Goal: Transaction & Acquisition: Purchase product/service

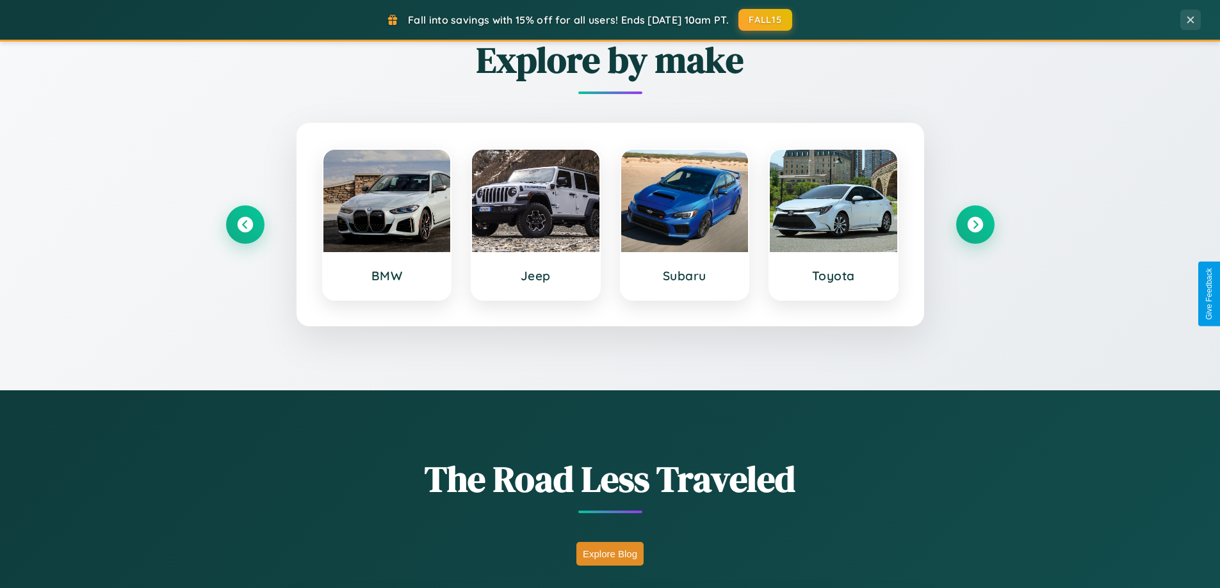
scroll to position [2057, 0]
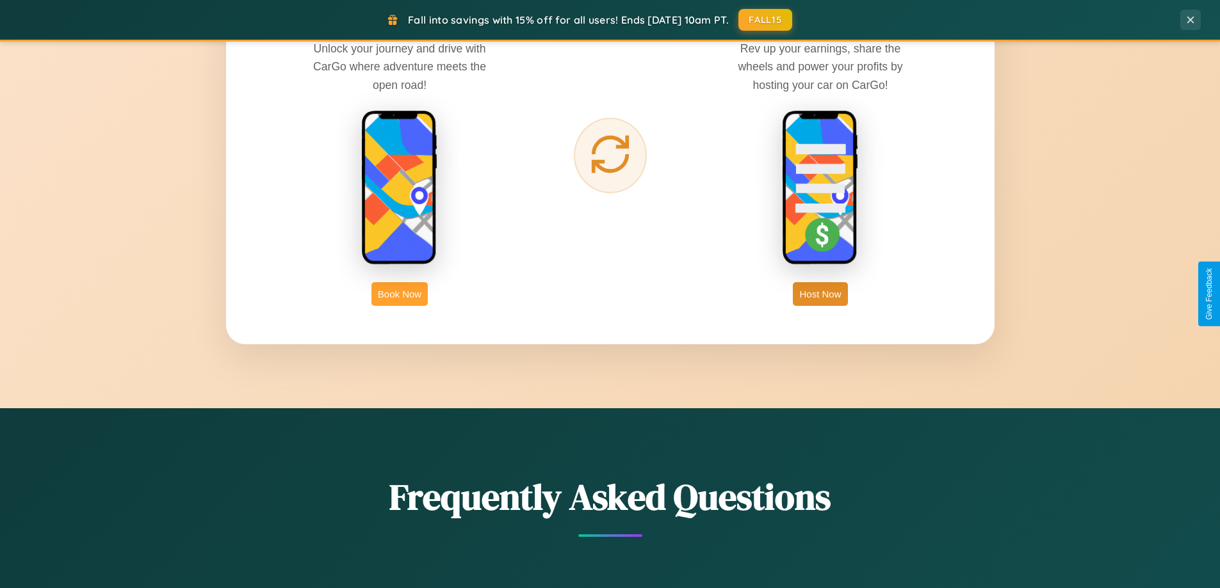
click at [400, 294] on button "Book Now" at bounding box center [399, 294] width 56 height 24
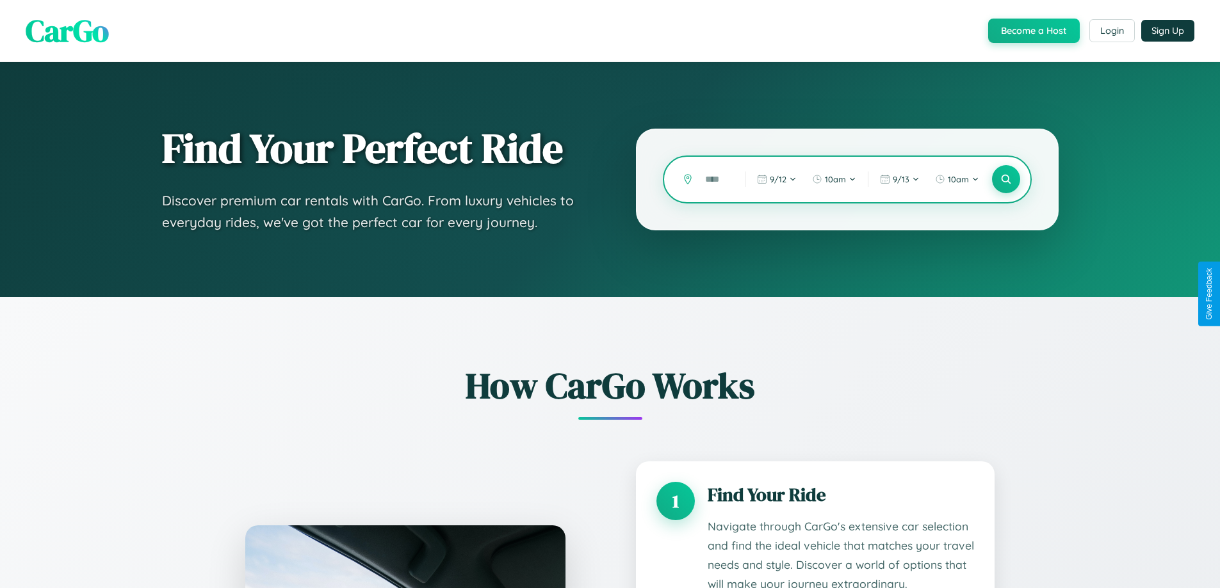
click at [715, 179] on input "text" at bounding box center [715, 179] width 33 height 22
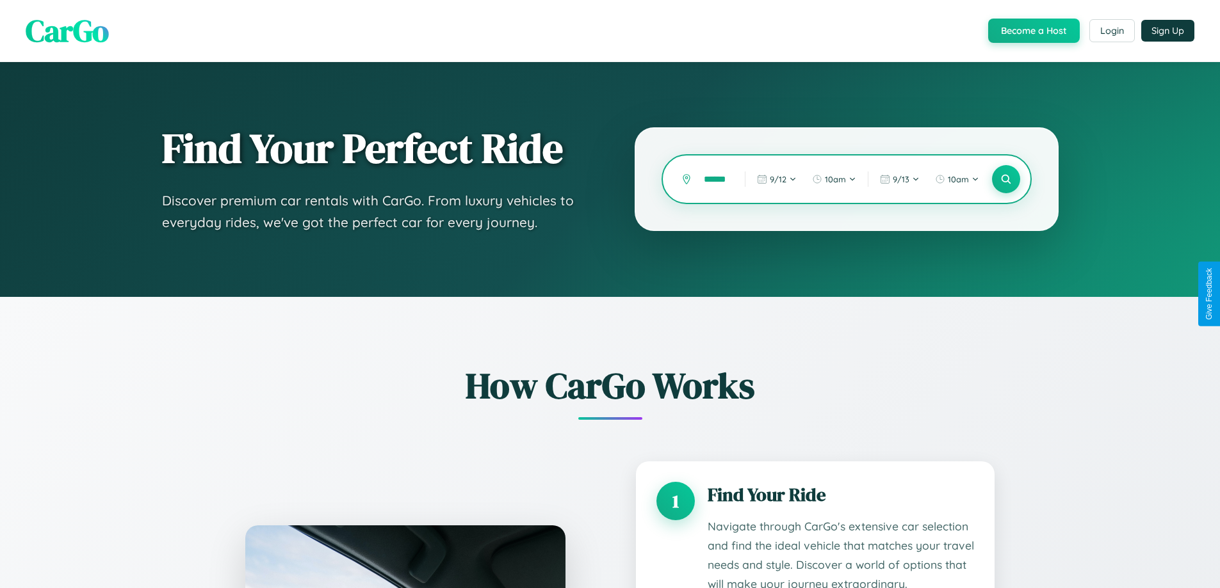
scroll to position [0, 8]
type input "******"
click at [1005, 179] on icon at bounding box center [1006, 180] width 12 height 12
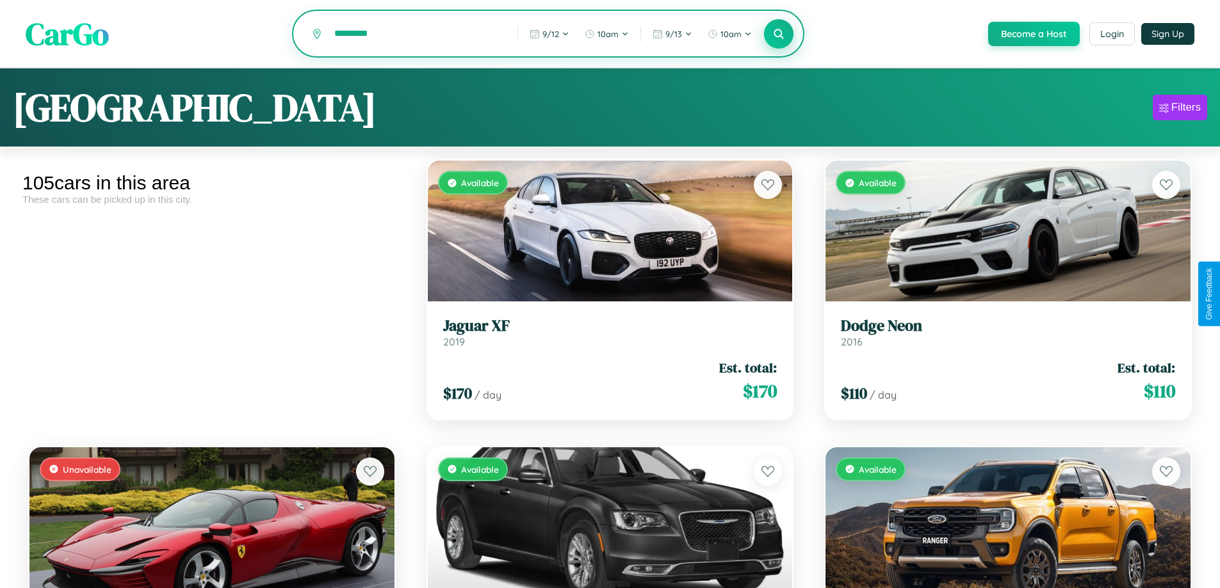
type input "*********"
click at [778, 35] on icon at bounding box center [779, 34] width 12 height 12
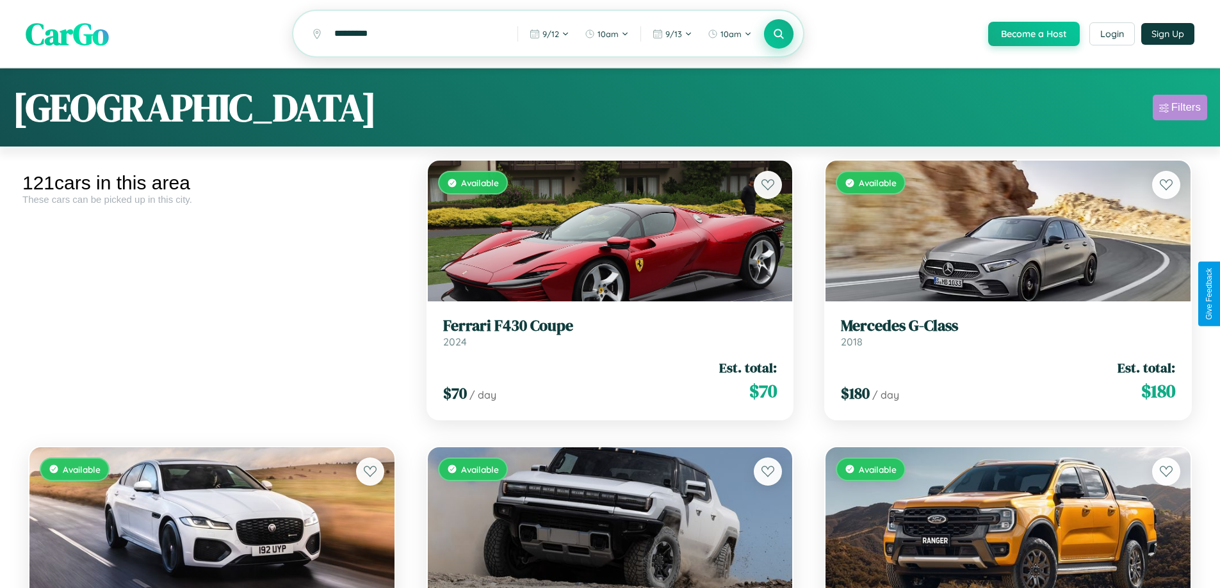
click at [1180, 110] on div "Filters" at bounding box center [1185, 107] width 29 height 13
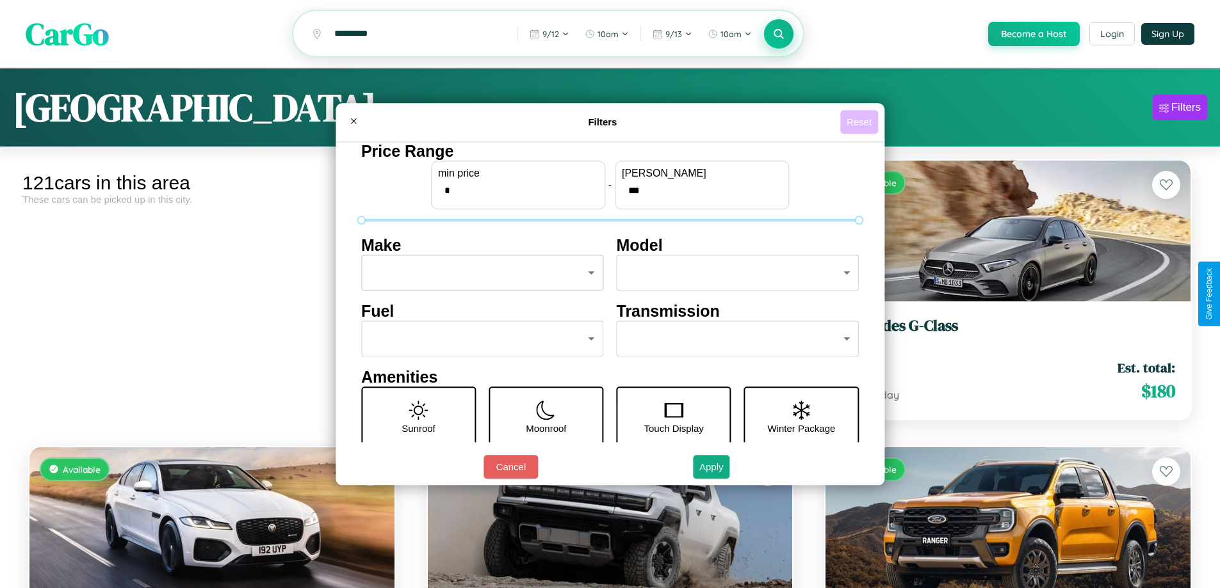
click at [861, 122] on button "Reset" at bounding box center [859, 122] width 38 height 24
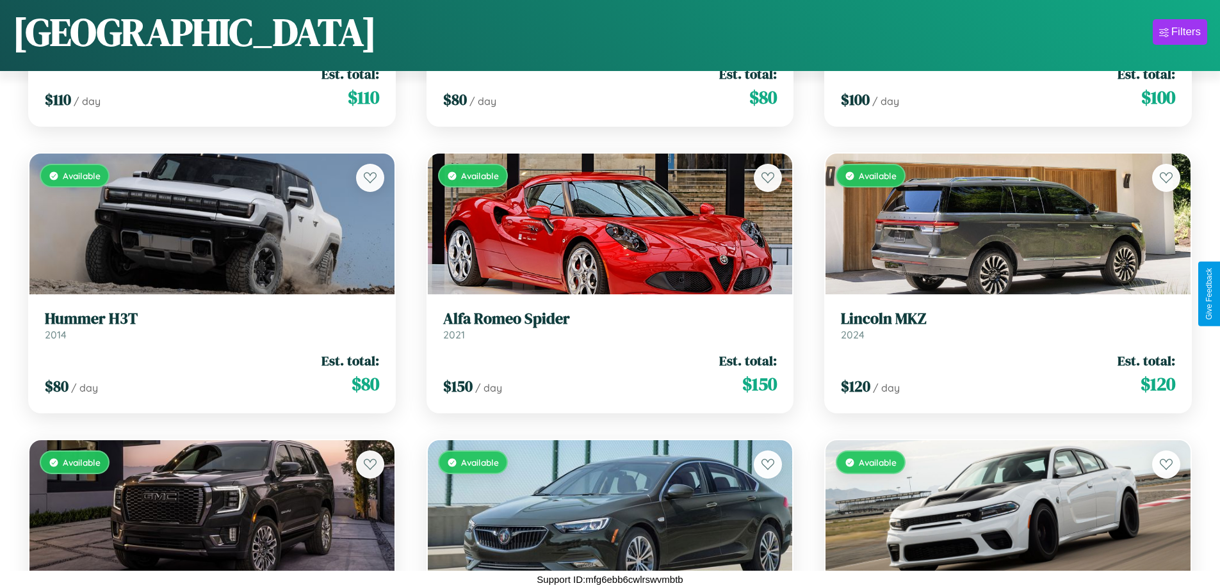
scroll to position [6775, 0]
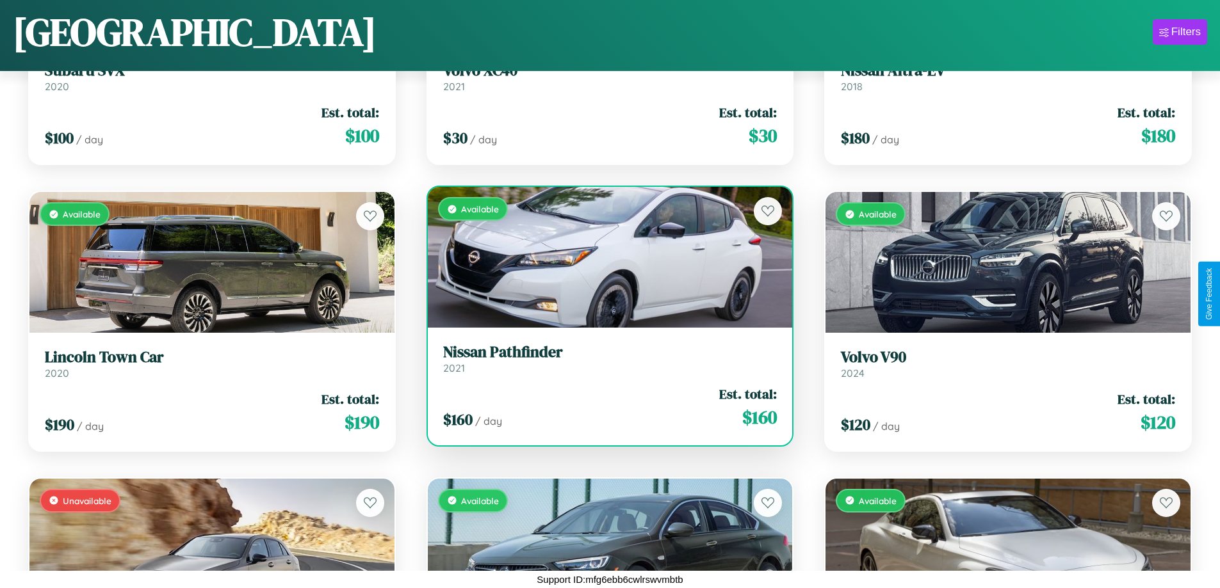
click at [605, 362] on h3 "Nissan Pathfinder" at bounding box center [610, 352] width 334 height 19
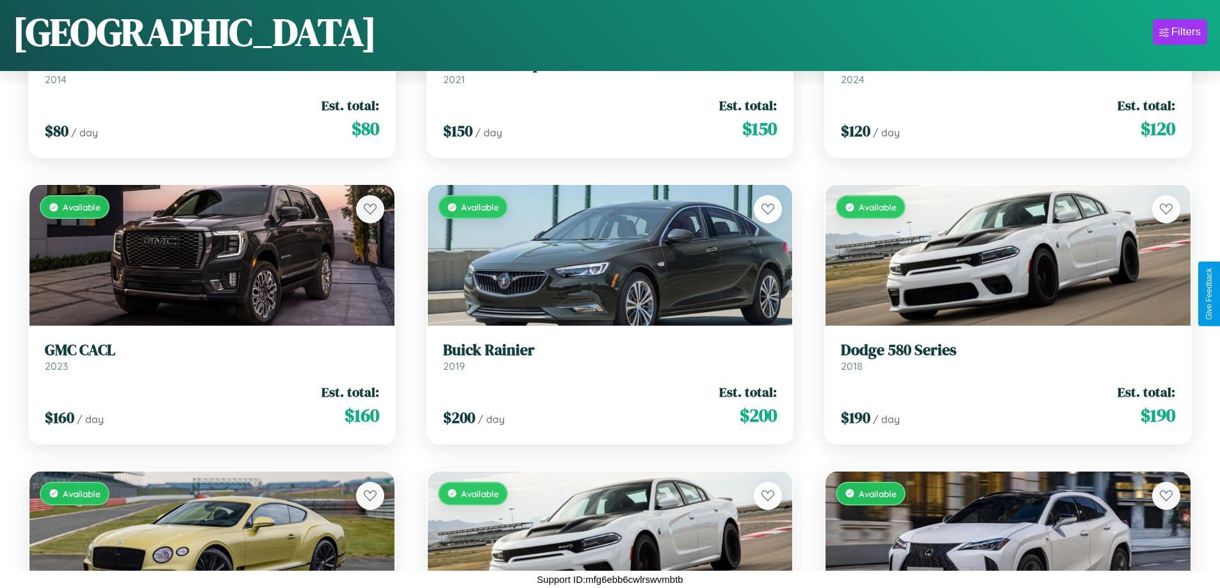
scroll to position [1041, 0]
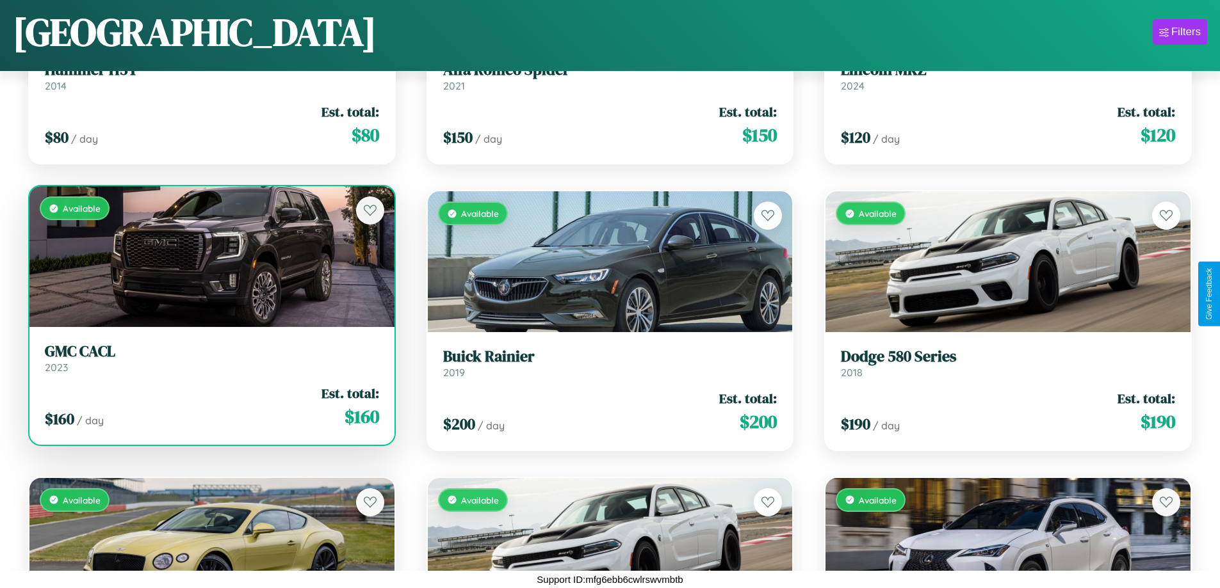
click at [210, 361] on h3 "GMC CACL" at bounding box center [212, 352] width 334 height 19
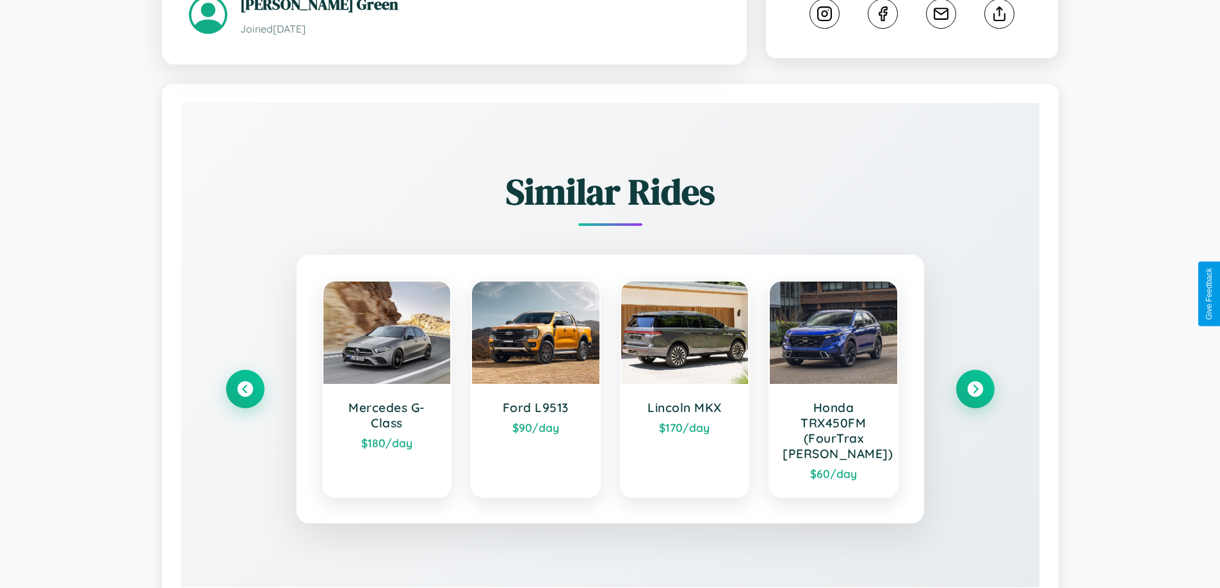
scroll to position [750, 0]
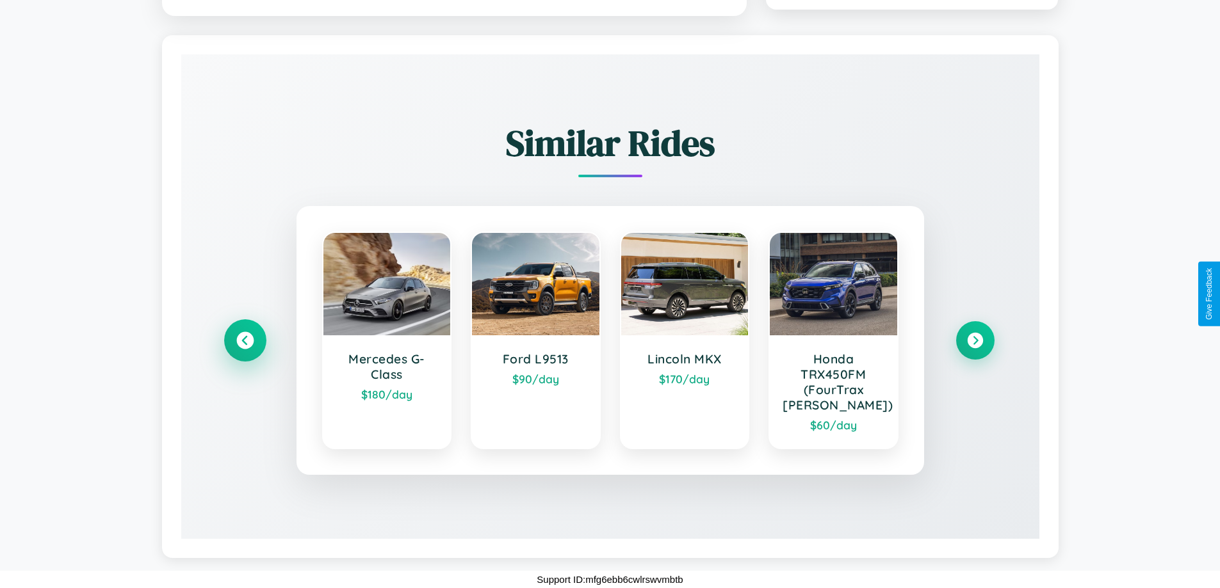
click at [245, 341] on icon at bounding box center [244, 340] width 17 height 17
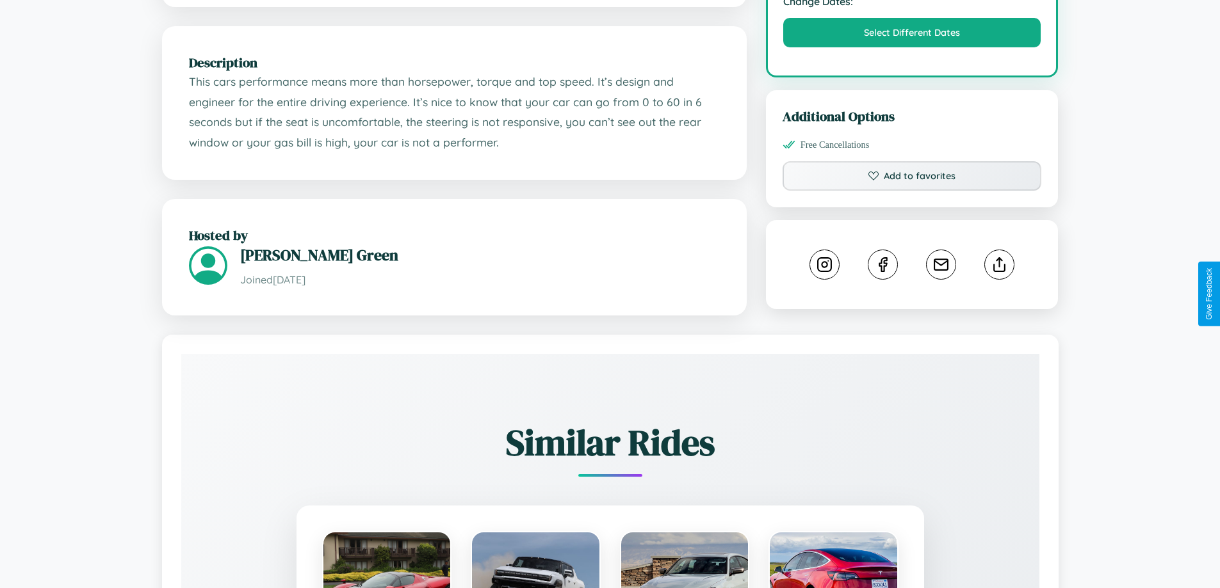
scroll to position [421, 0]
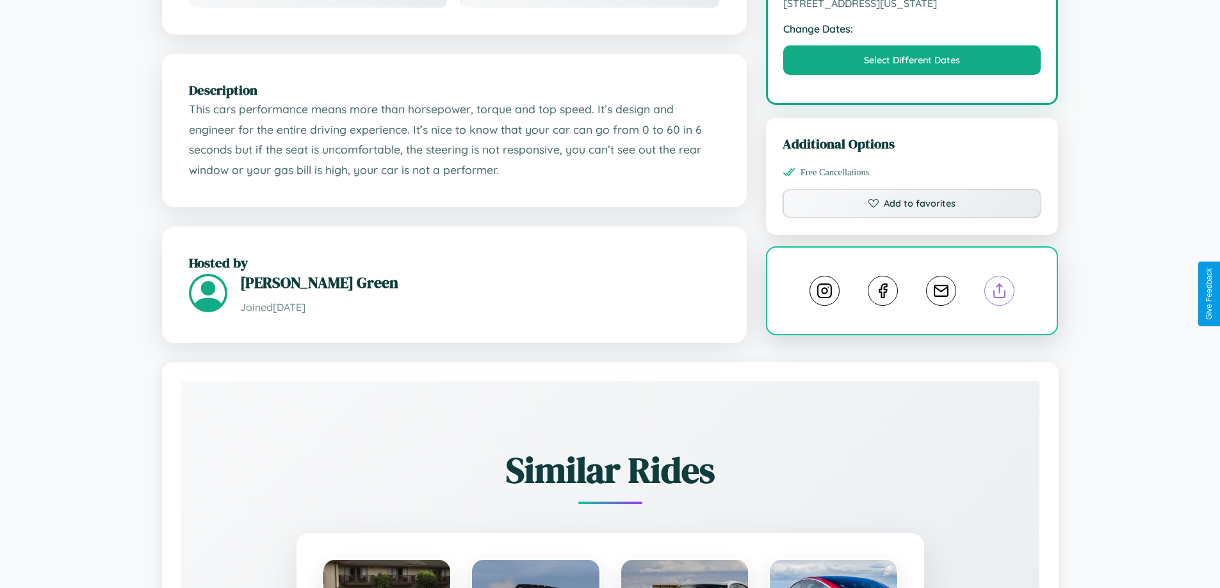
click at [1000, 293] on line at bounding box center [1000, 288] width 0 height 9
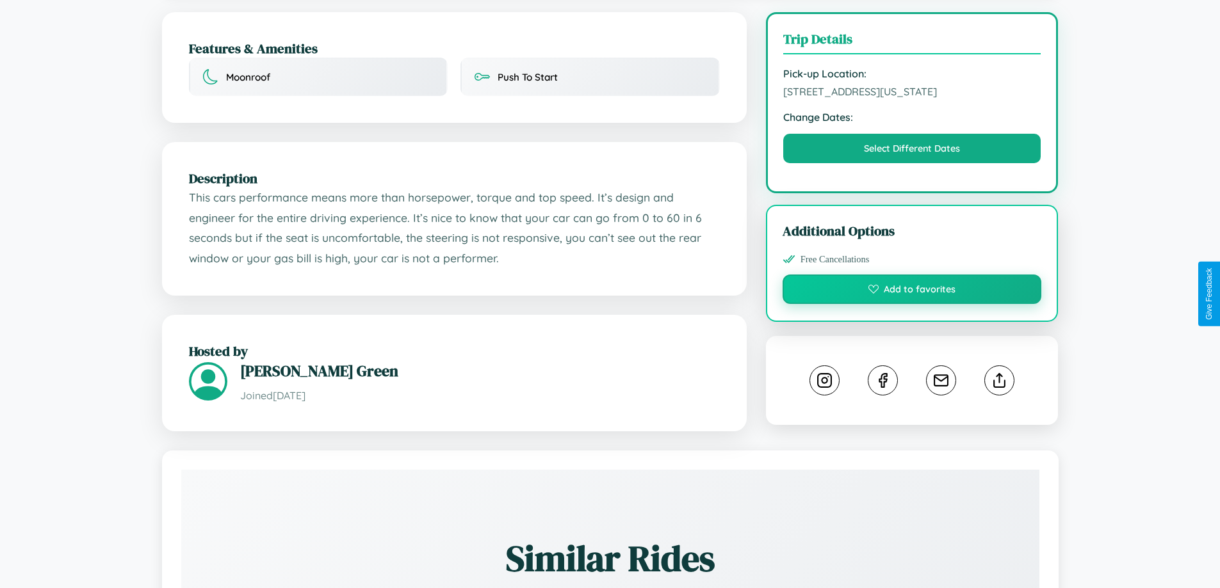
click at [912, 291] on button "Add to favorites" at bounding box center [912, 289] width 259 height 29
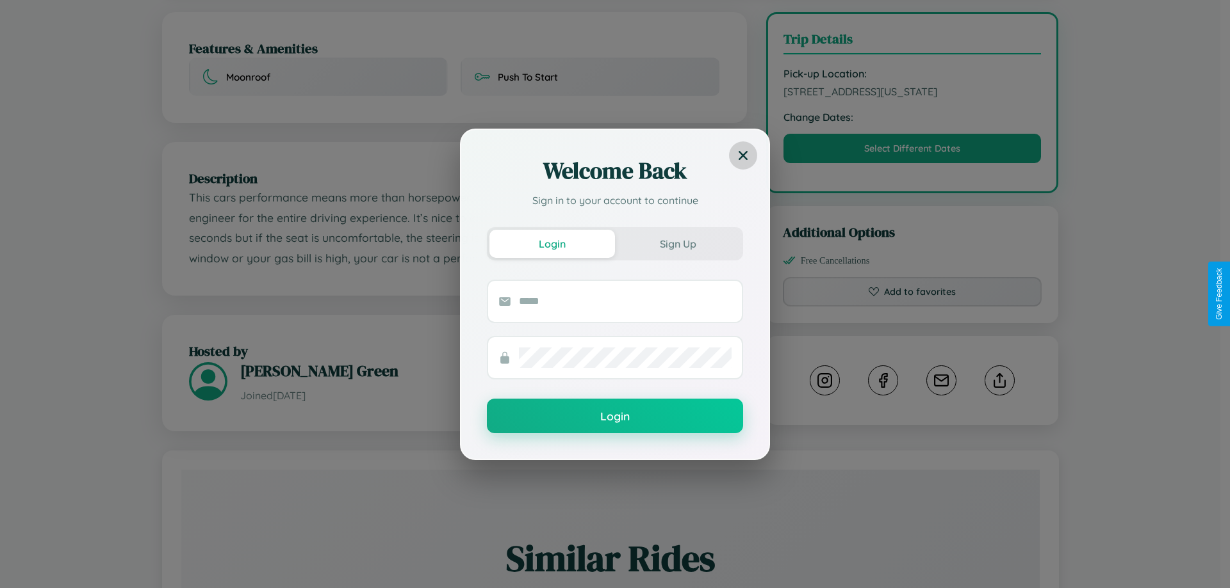
click at [743, 155] on icon at bounding box center [742, 154] width 9 height 9
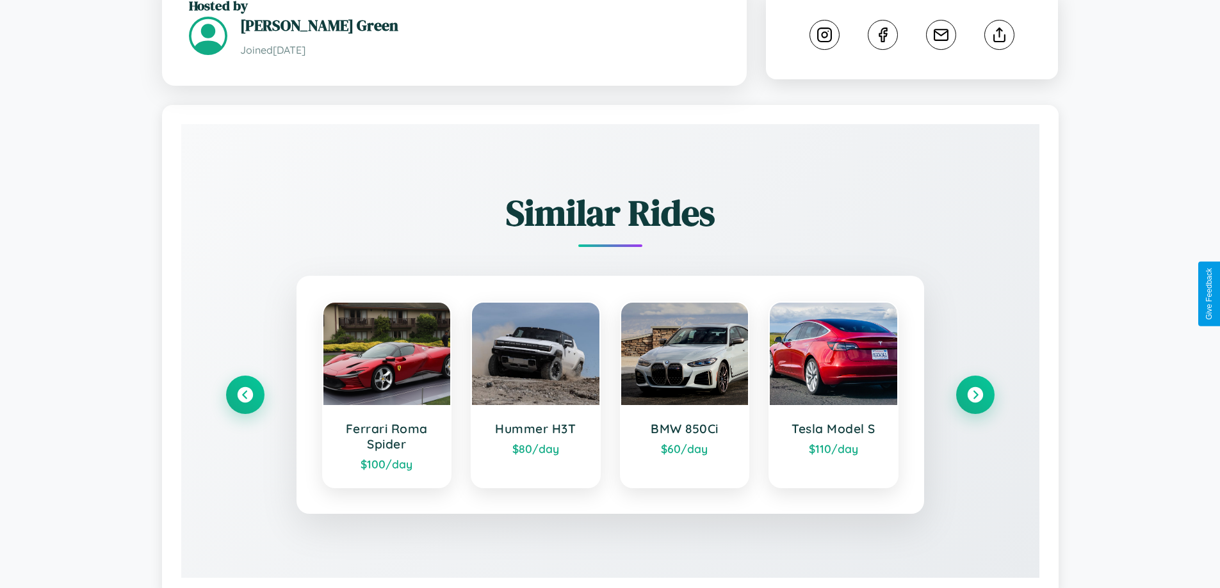
scroll to position [719, 0]
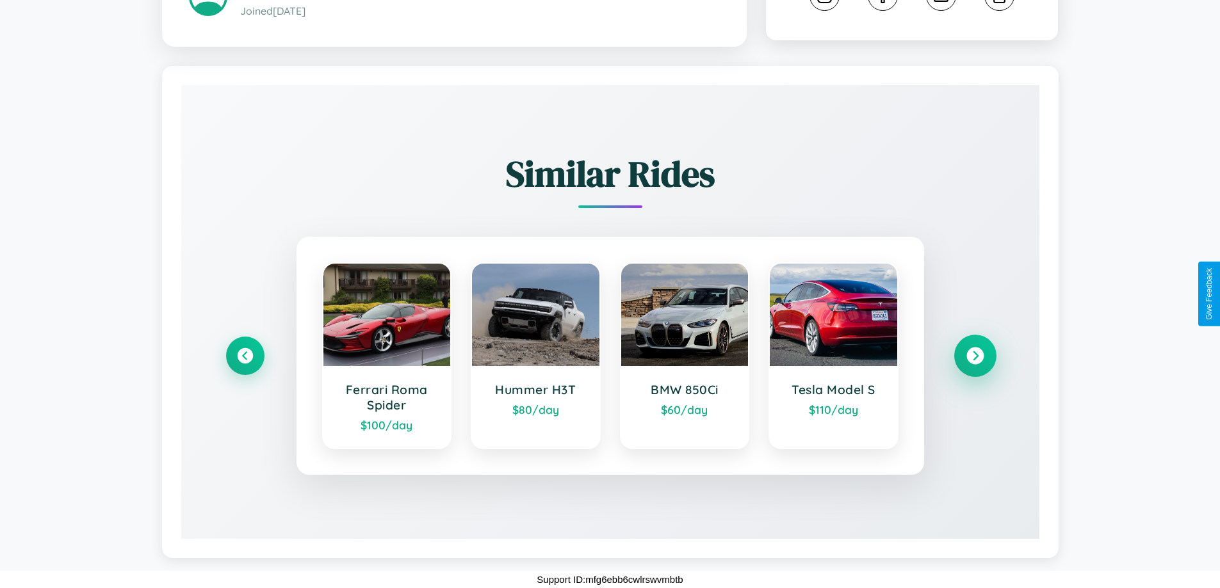
click at [975, 356] on icon at bounding box center [974, 356] width 17 height 17
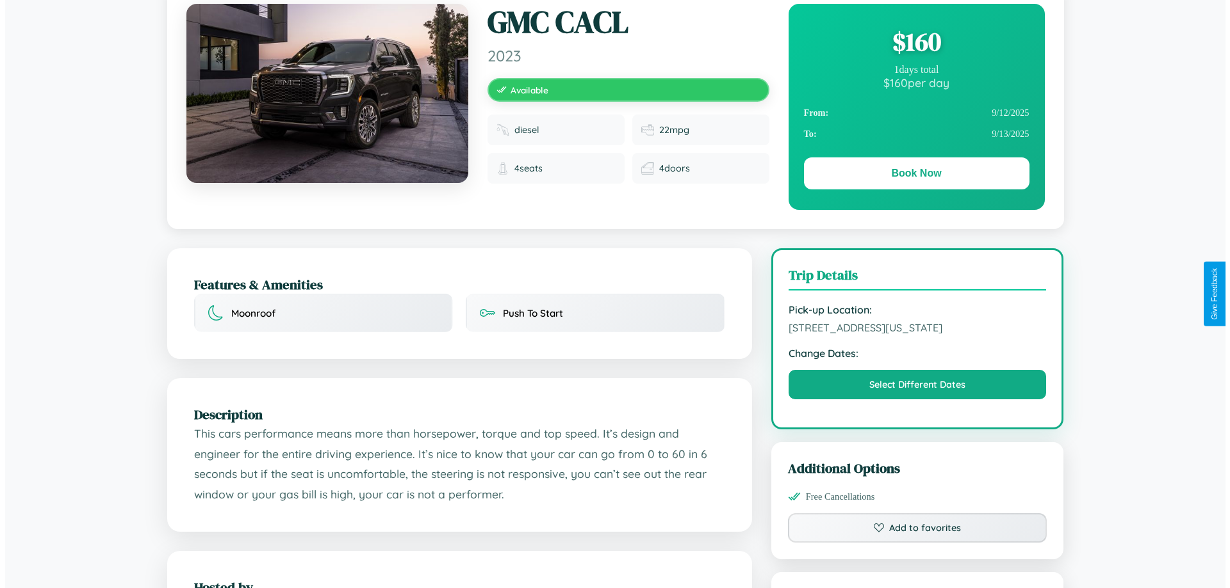
scroll to position [0, 0]
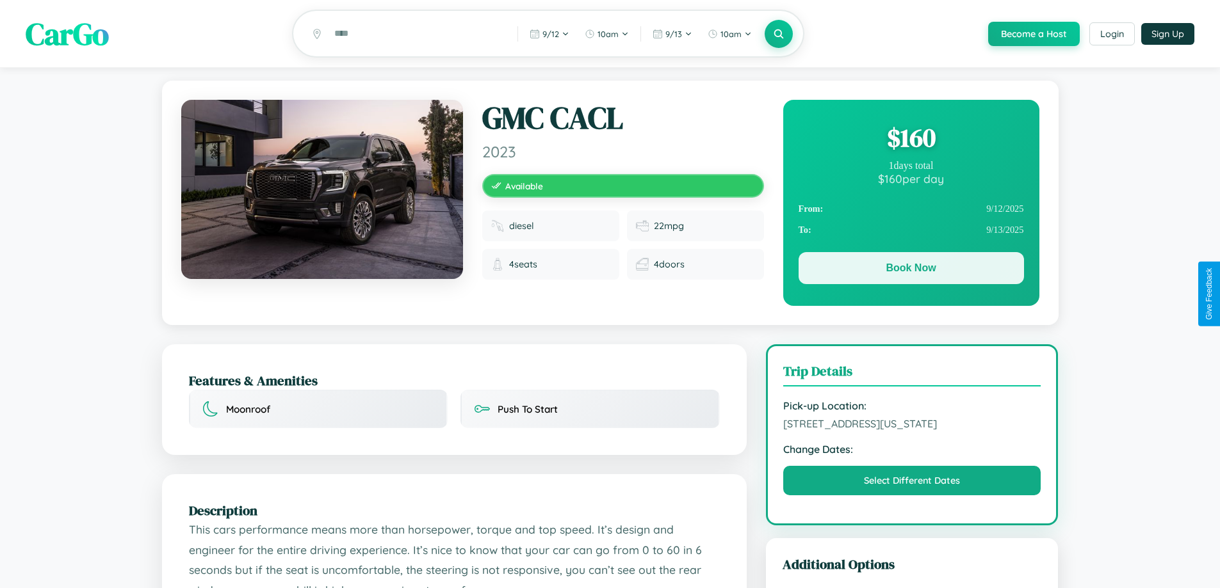
click at [911, 270] on button "Book Now" at bounding box center [911, 268] width 225 height 32
